Goal: Check status

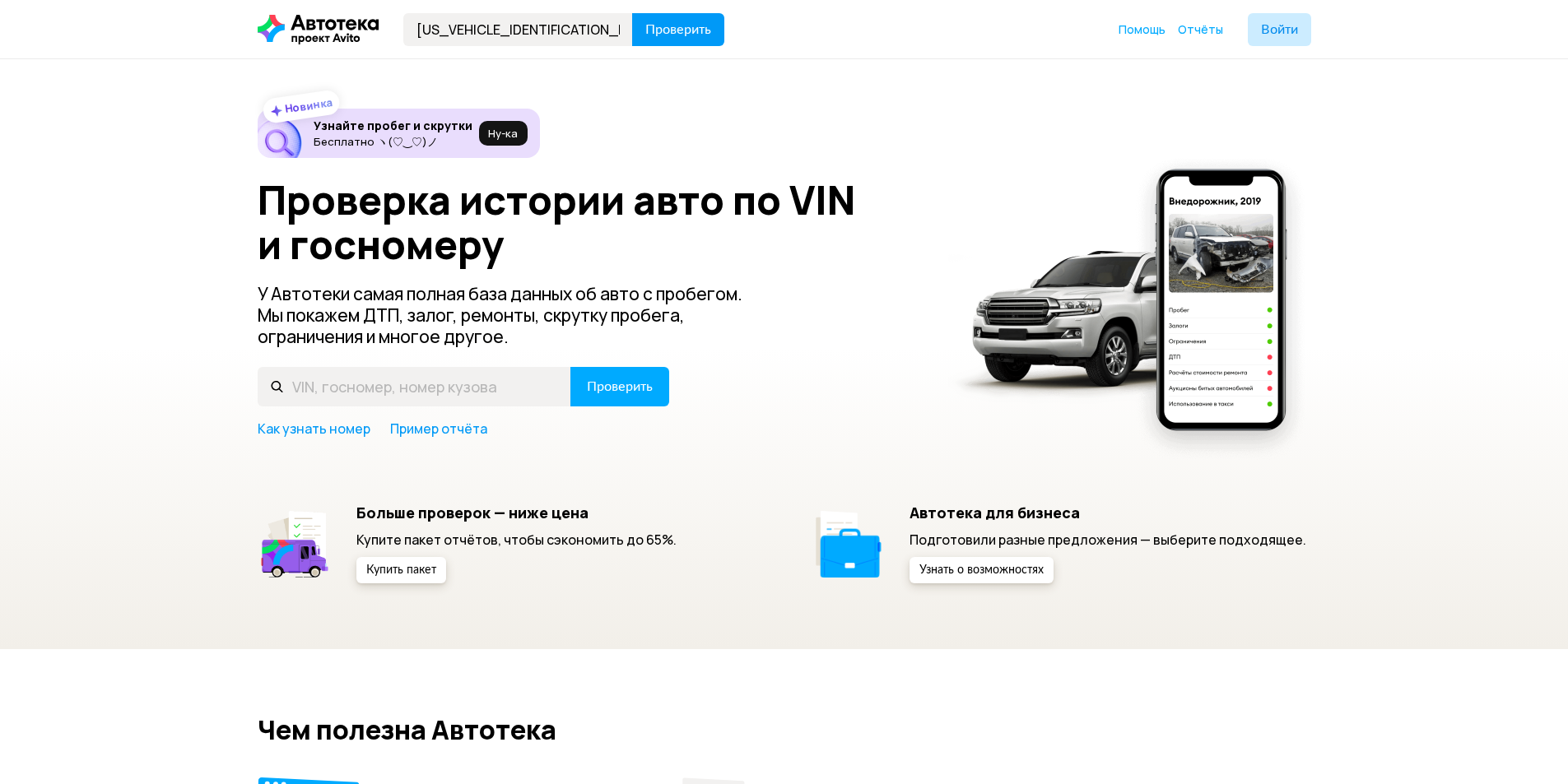
type input "[US_VEHICLE_IDENTIFICATION_NUMBER]"
click at [669, 24] on span "Проверить" at bounding box center [678, 28] width 66 height 13
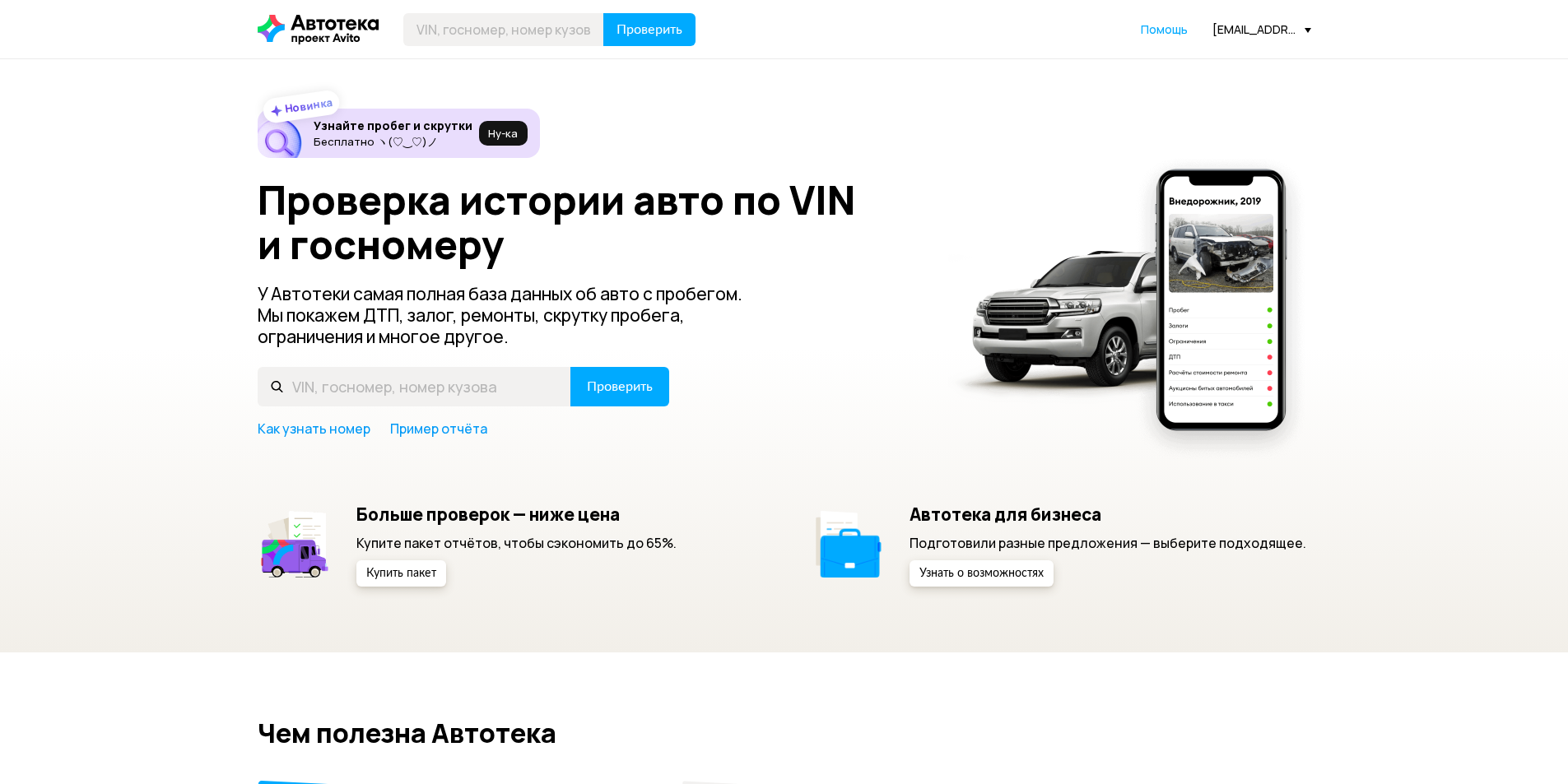
click at [1272, 23] on div "[EMAIL_ADDRESS][DOMAIN_NAME]" at bounding box center [1261, 29] width 99 height 16
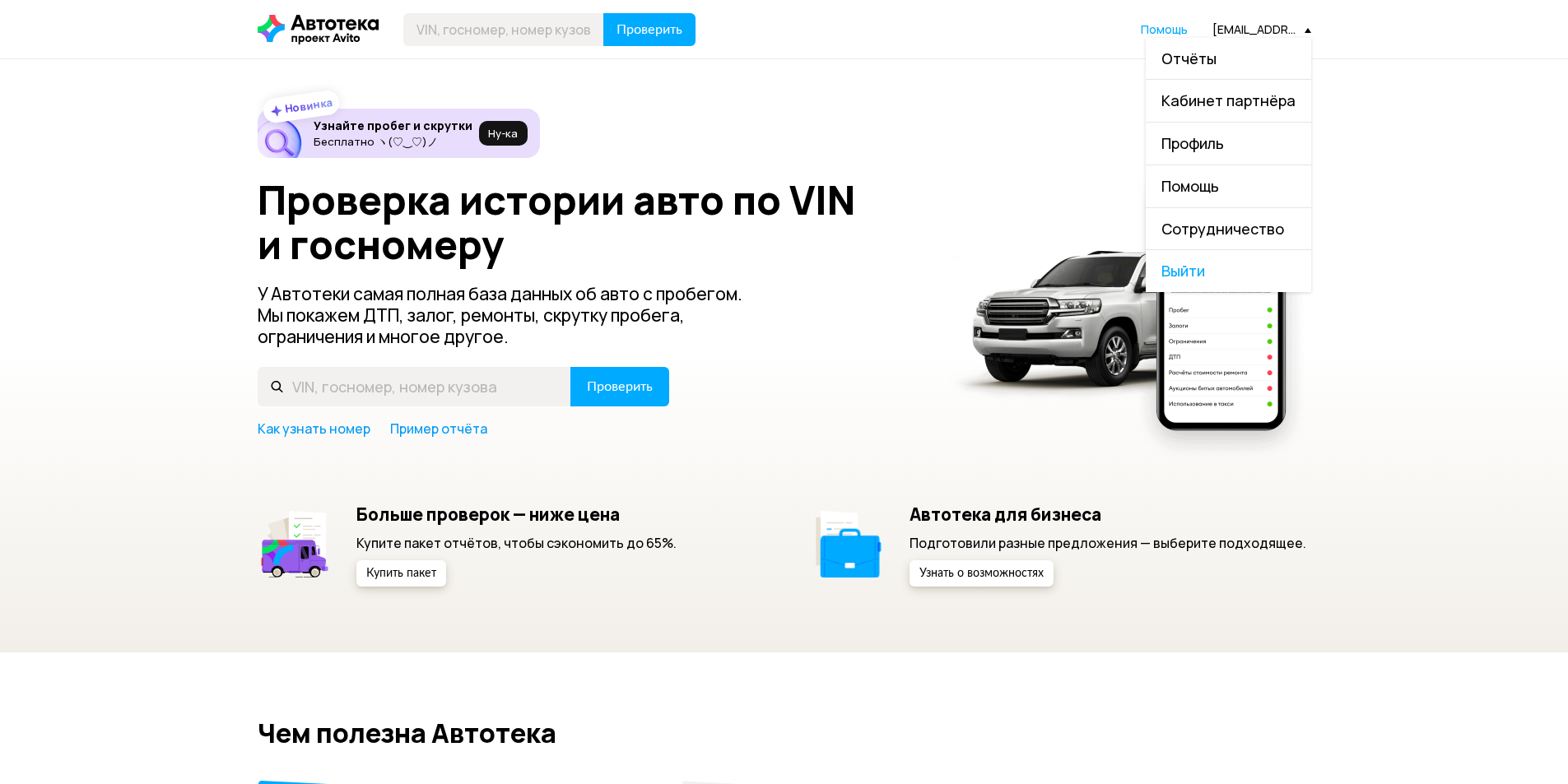
click at [1226, 45] on link "Отчёты" at bounding box center [1228, 59] width 166 height 42
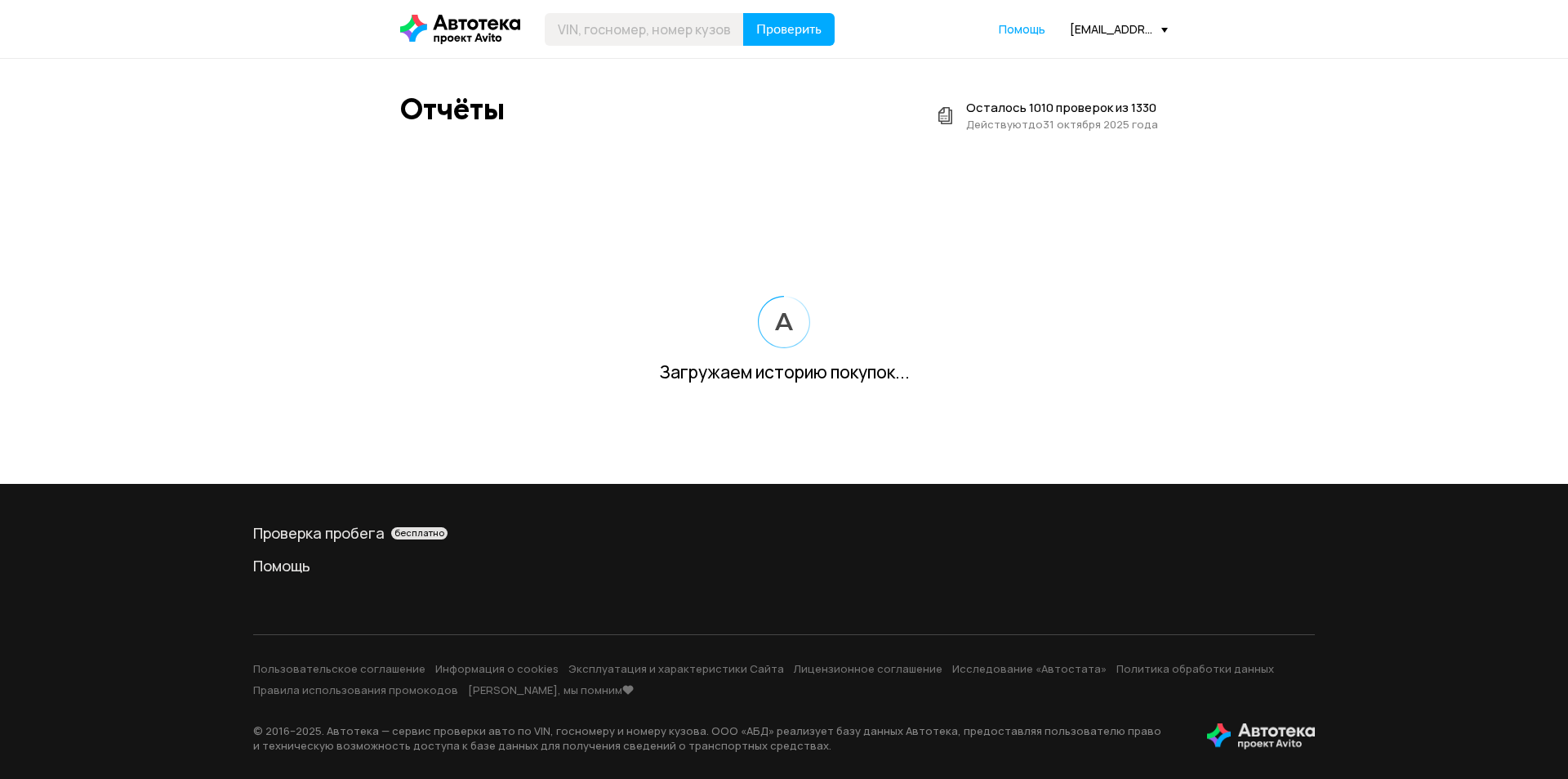
click at [1199, 56] on header "Проверить Помощь [EMAIL_ADDRESS][DOMAIN_NAME]" at bounding box center [784, 29] width 1568 height 58
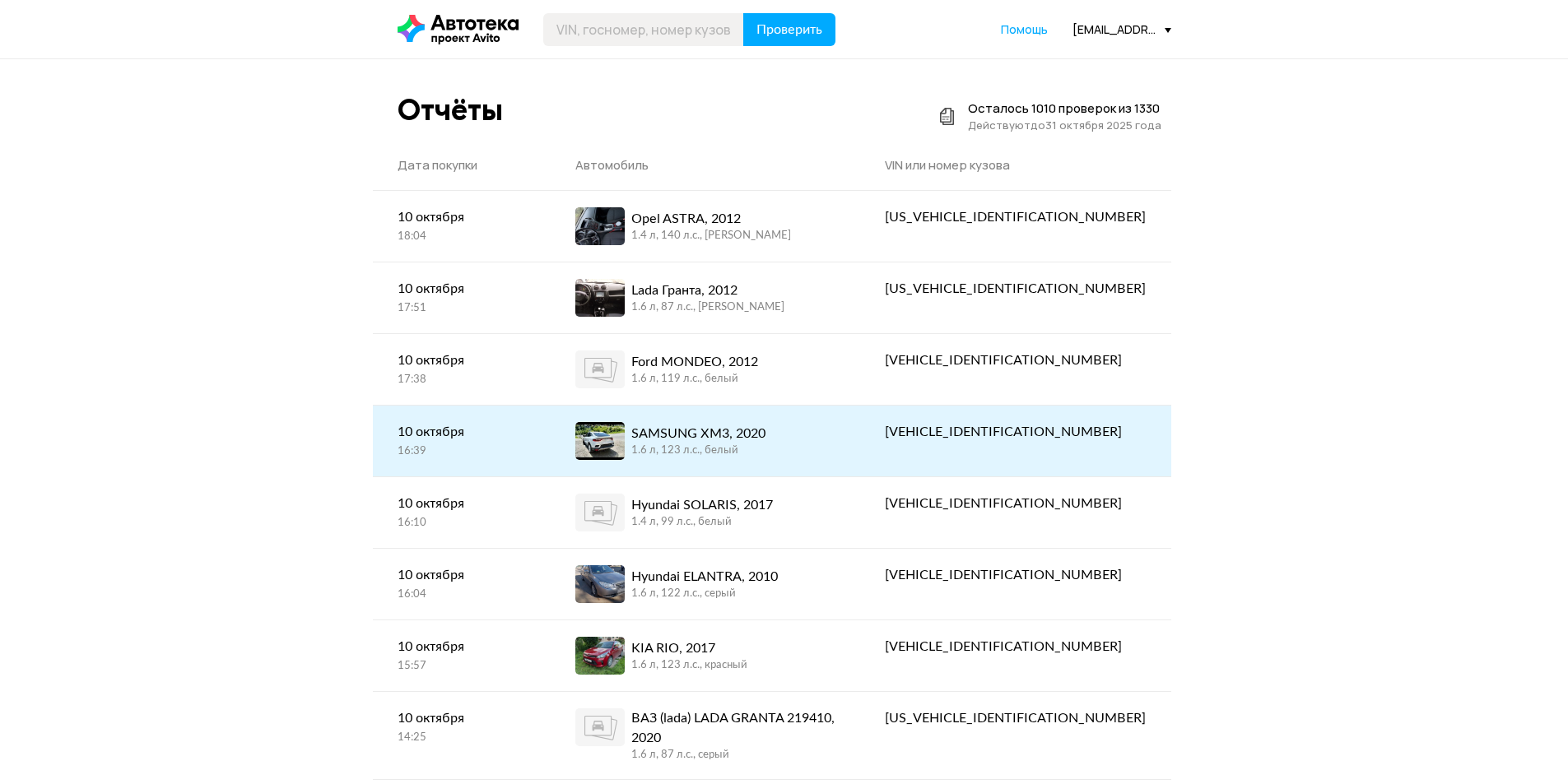
scroll to position [329, 0]
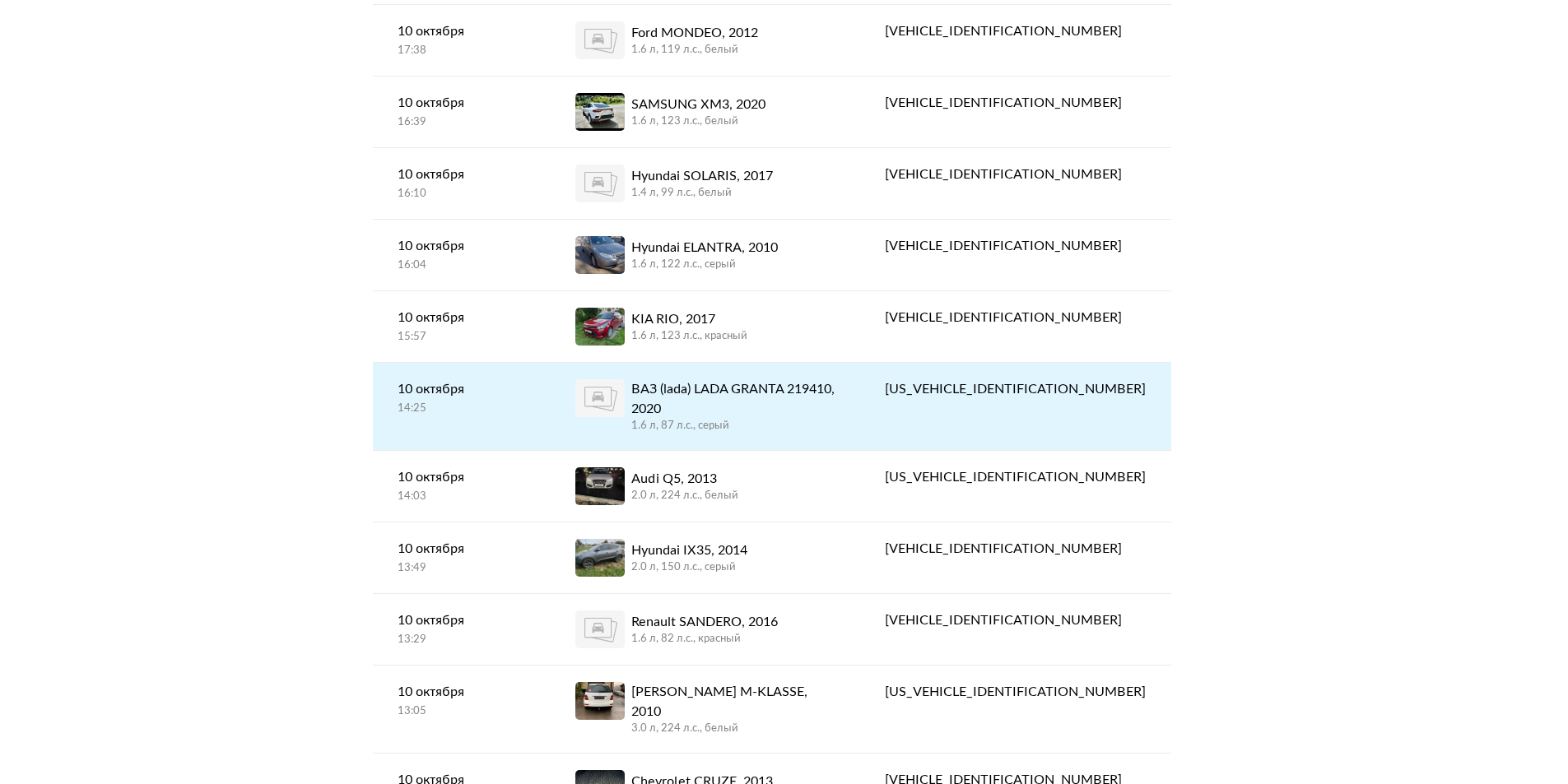
click at [835, 396] on div "ВАЗ (lada) LADA GRANTA 219410, 2020" at bounding box center [733, 399] width 204 height 39
